Goal: Task Accomplishment & Management: Use online tool/utility

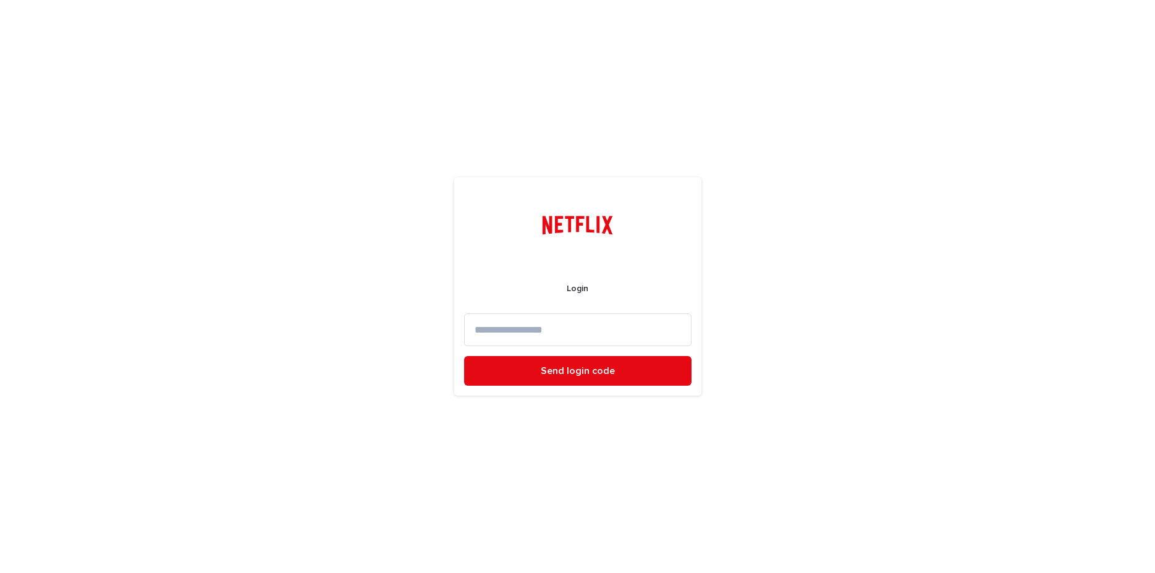
click at [540, 341] on input at bounding box center [577, 329] width 227 height 33
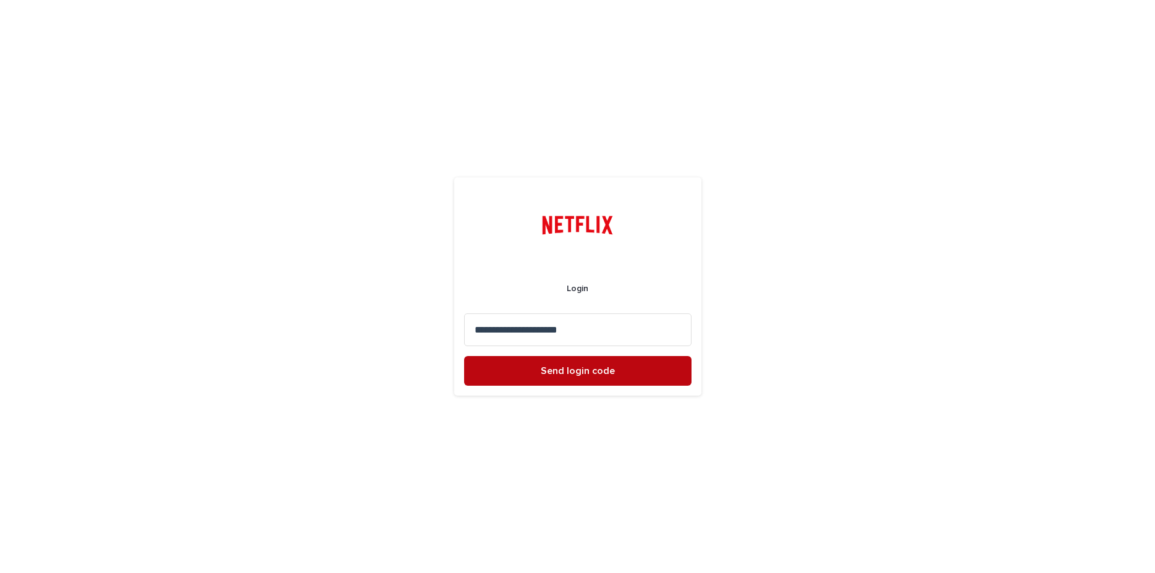
type input "**********"
click at [535, 378] on button "Send login code" at bounding box center [577, 371] width 227 height 30
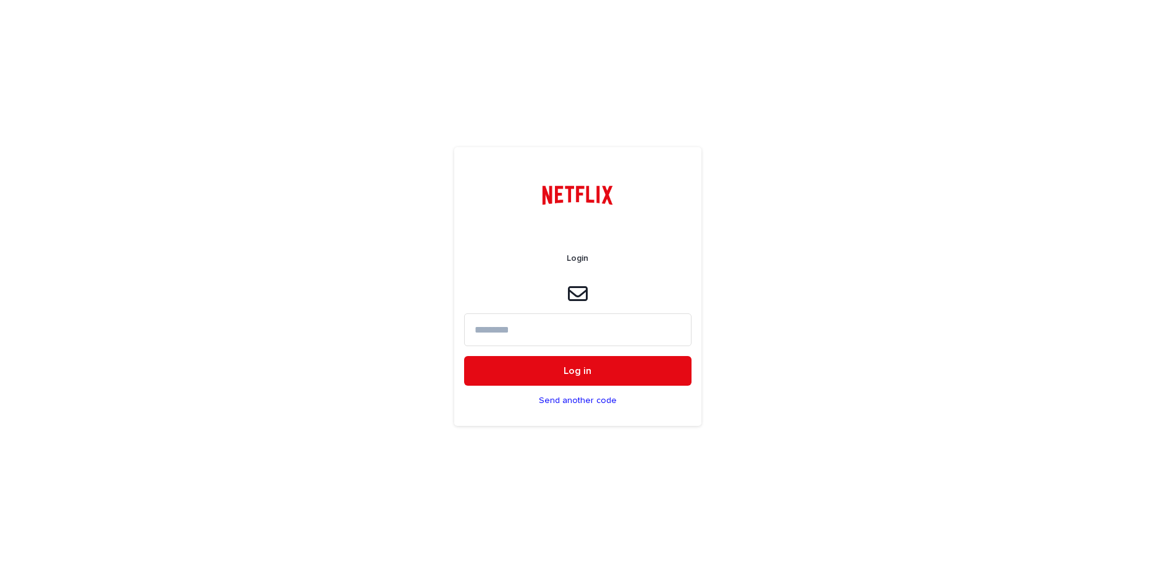
click at [525, 341] on input at bounding box center [577, 329] width 227 height 33
click at [504, 328] on input at bounding box center [577, 329] width 227 height 33
paste input "******"
type input "******"
click at [554, 365] on button "Log in" at bounding box center [577, 371] width 227 height 30
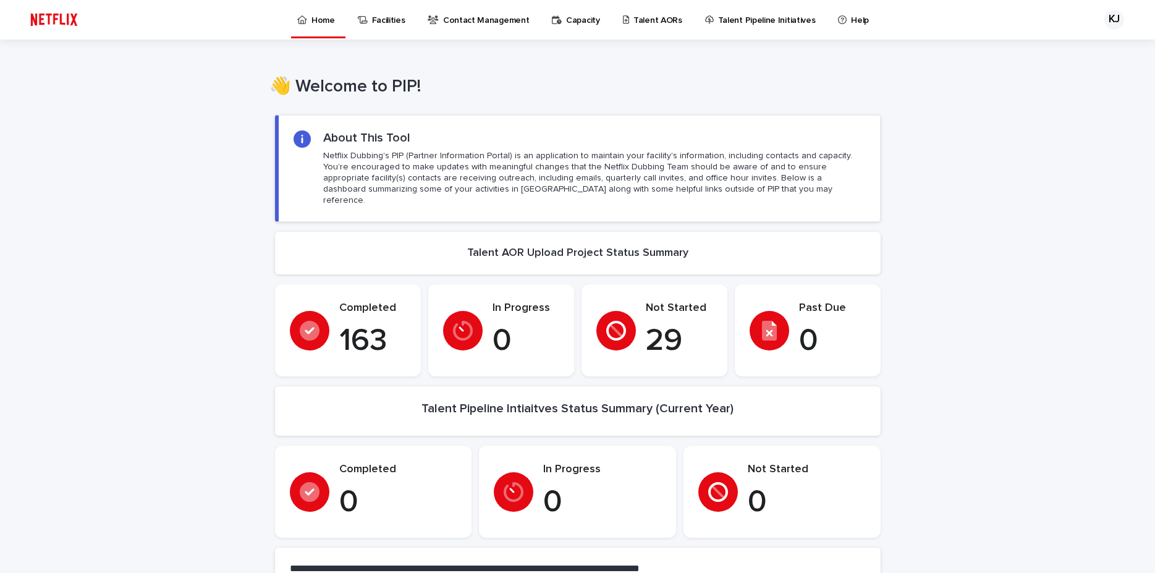
click at [634, 23] on p "Talent AORs" at bounding box center [658, 13] width 49 height 26
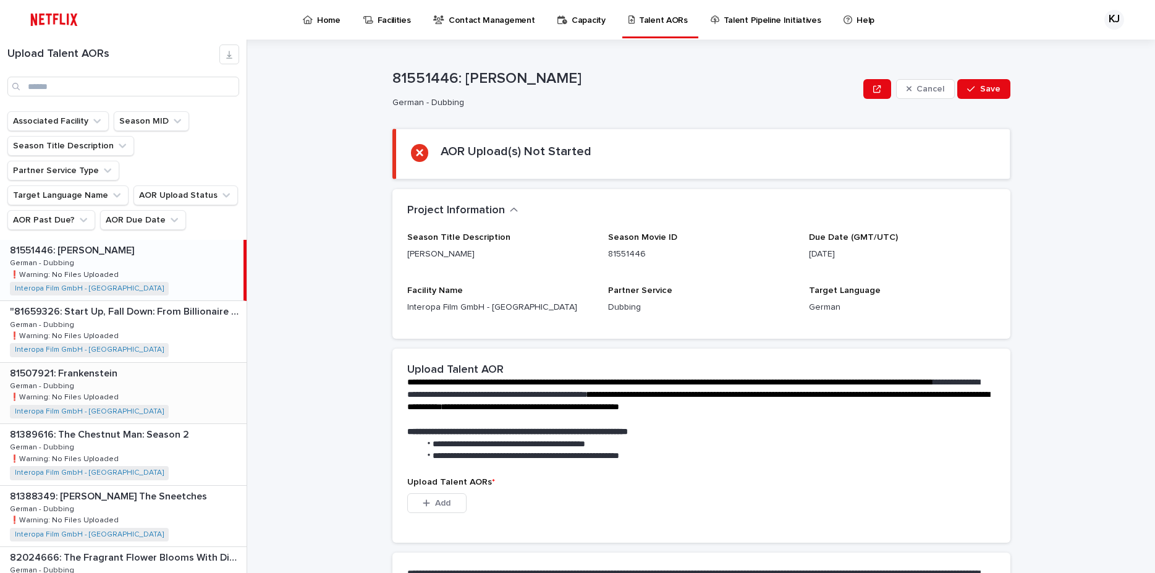
click at [100, 365] on p "81507921: Frankenstein" at bounding box center [65, 372] width 110 height 14
click at [430, 503] on div "button" at bounding box center [429, 503] width 12 height 9
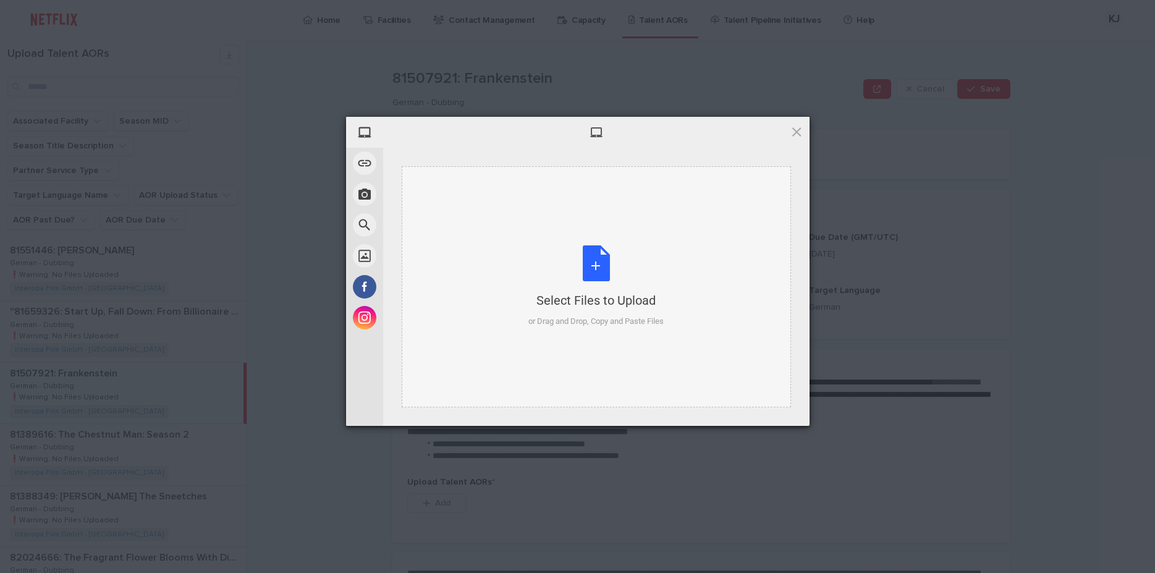
click at [597, 266] on div "Select Files to Upload or Drag and Drop, Copy and Paste Files" at bounding box center [596, 286] width 135 height 82
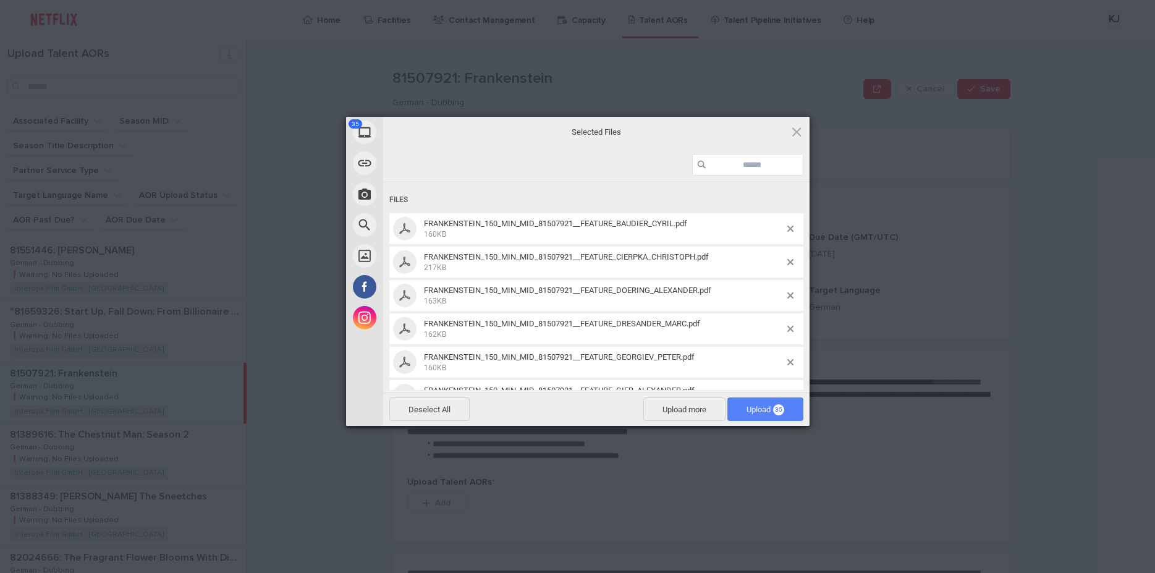
click at [755, 409] on span "Upload 35" at bounding box center [766, 409] width 38 height 9
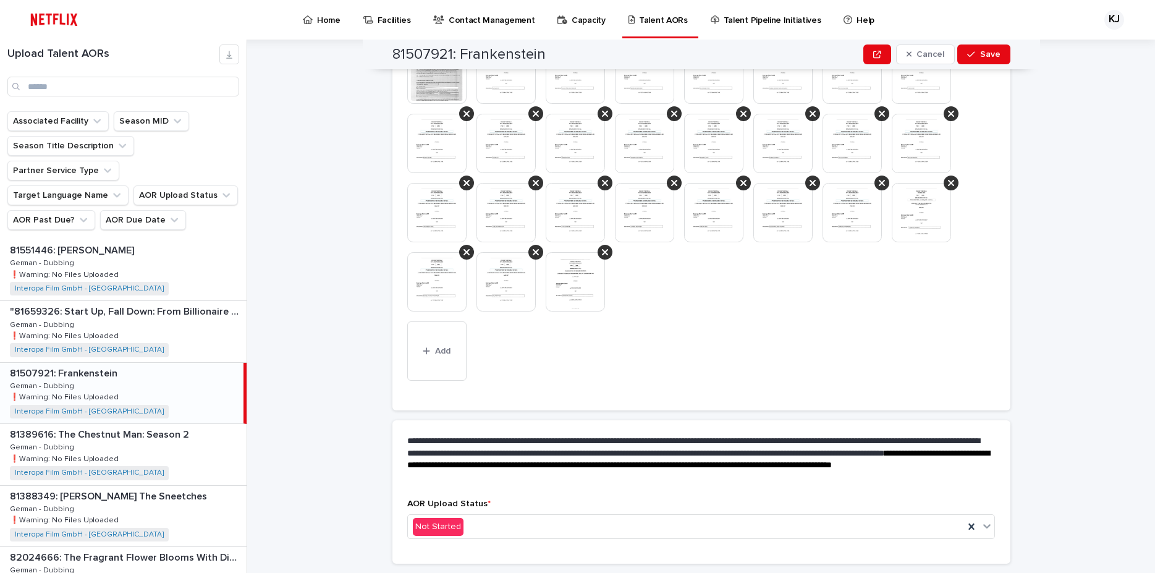
scroll to position [493, 0]
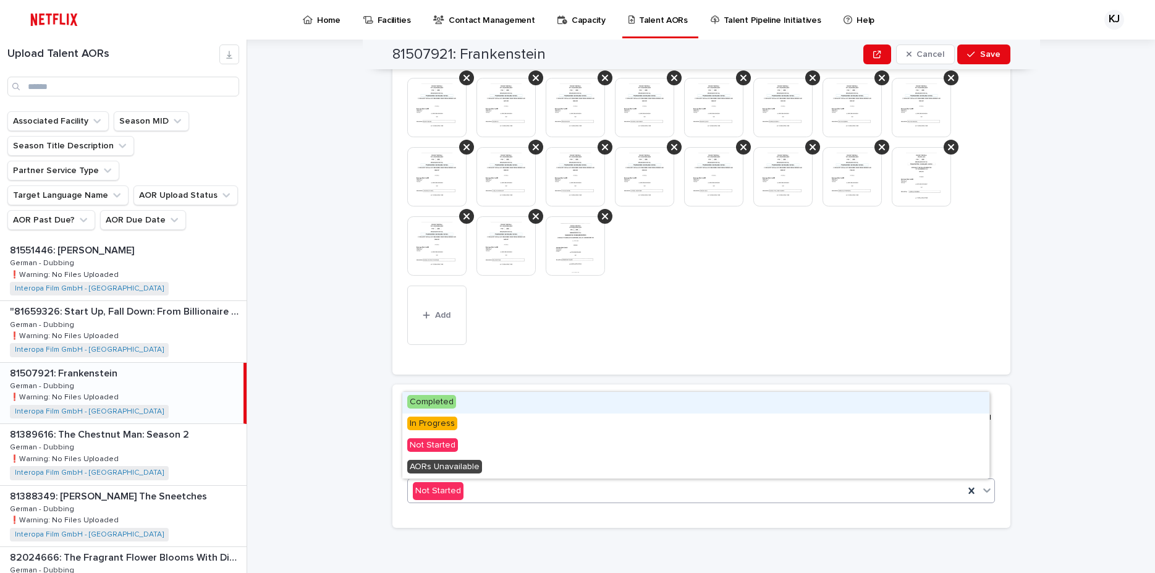
click at [480, 495] on div "Not Started" at bounding box center [686, 491] width 557 height 20
click at [425, 400] on span "Completed" at bounding box center [431, 402] width 49 height 14
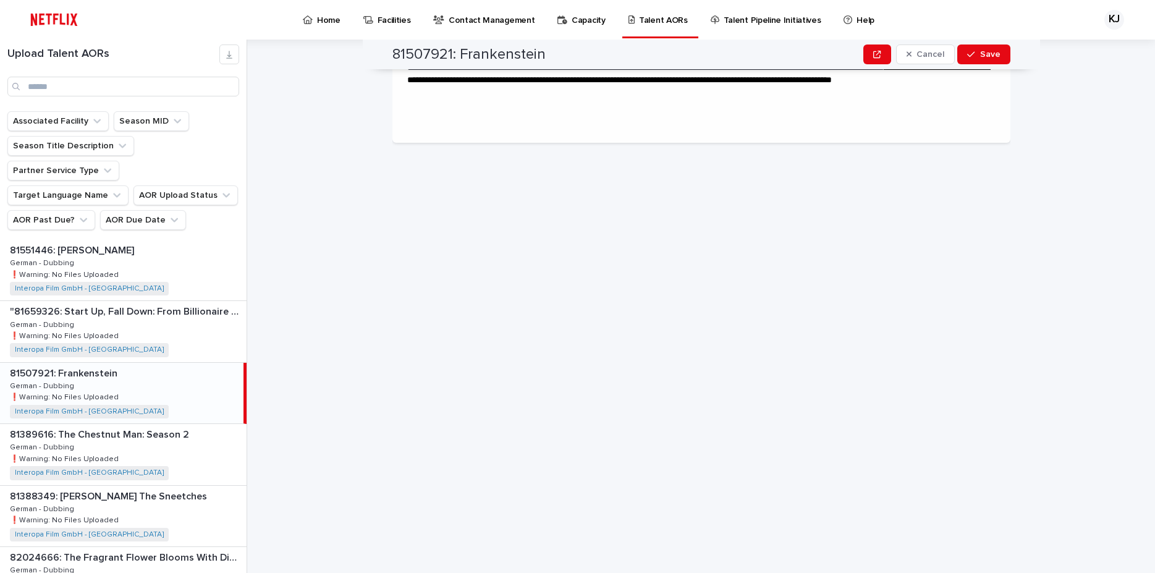
scroll to position [0, 0]
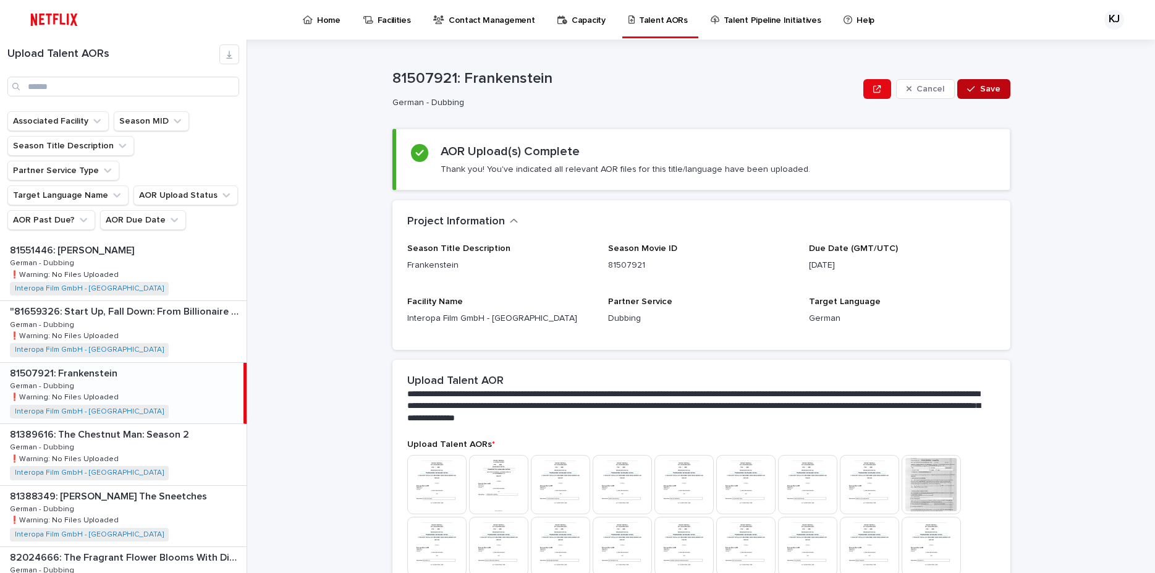
click at [969, 91] on icon "button" at bounding box center [970, 89] width 7 height 9
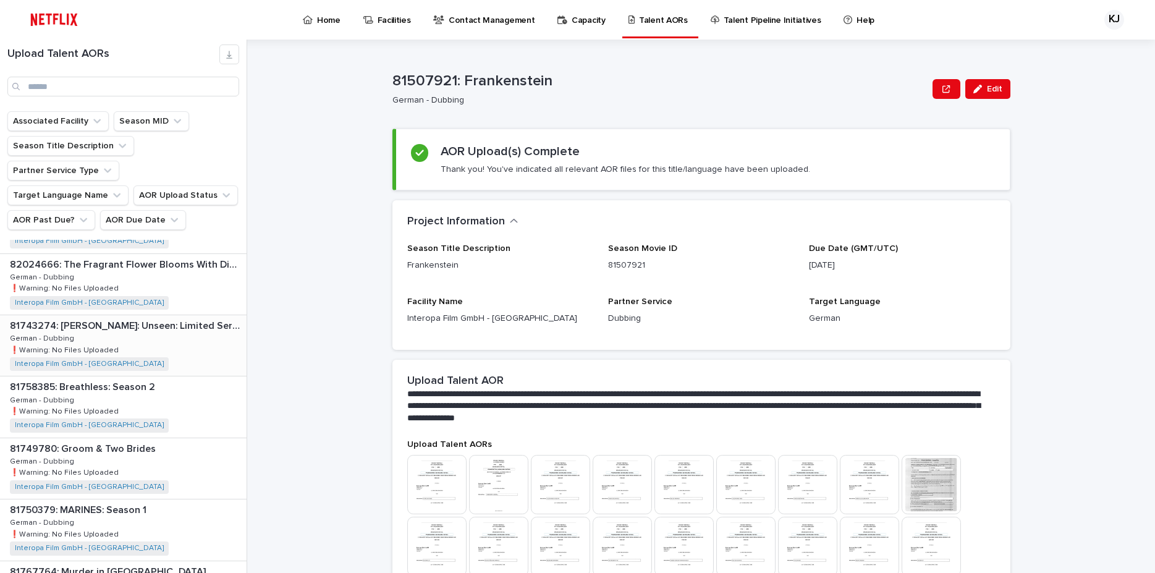
scroll to position [312, 0]
